Goal: Find contact information: Find contact information

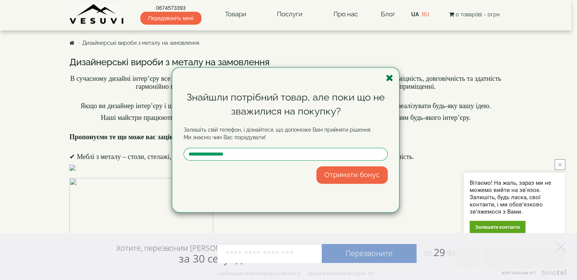
click at [392, 80] on icon "button" at bounding box center [390, 77] width 8 height 9
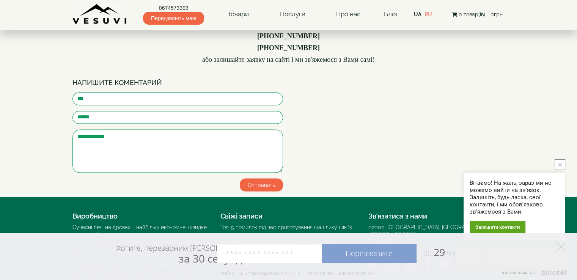
scroll to position [1329, 0]
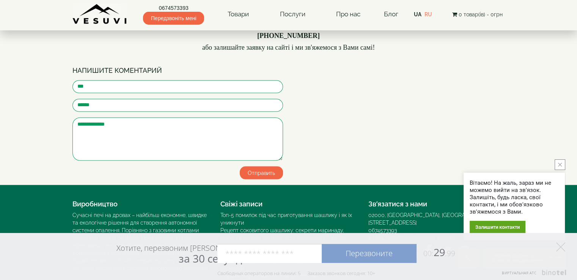
click at [99, 19] on img at bounding box center [100, 14] width 55 height 21
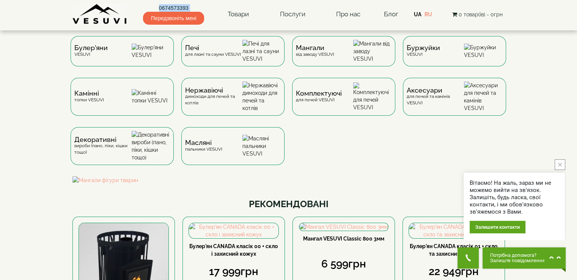
drag, startPoint x: 153, startPoint y: 3, endPoint x: 214, endPoint y: 9, distance: 61.5
click at [214, 9] on div "0674573393 Передзвоніть мені Товари Булер'яни VESUVI Мангали від заводу VESUVI …" at bounding box center [289, 12] width 433 height 25
copy div "0674573393 Передзвоніть мені"
click at [84, 9] on img at bounding box center [100, 14] width 55 height 21
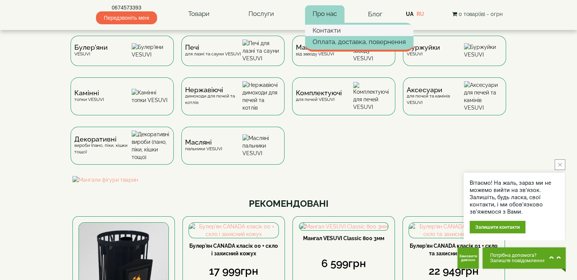
click at [359, 32] on link "Контакти" at bounding box center [359, 30] width 109 height 11
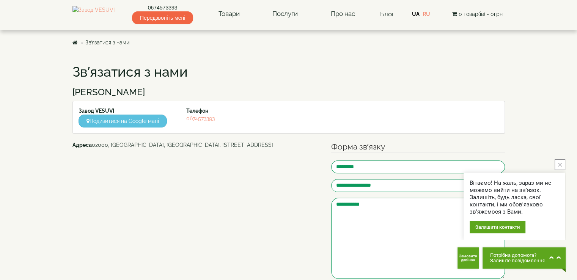
click at [238, 59] on div "**********" at bounding box center [289, 197] width 444 height 280
